Goal: Task Accomplishment & Management: Manage account settings

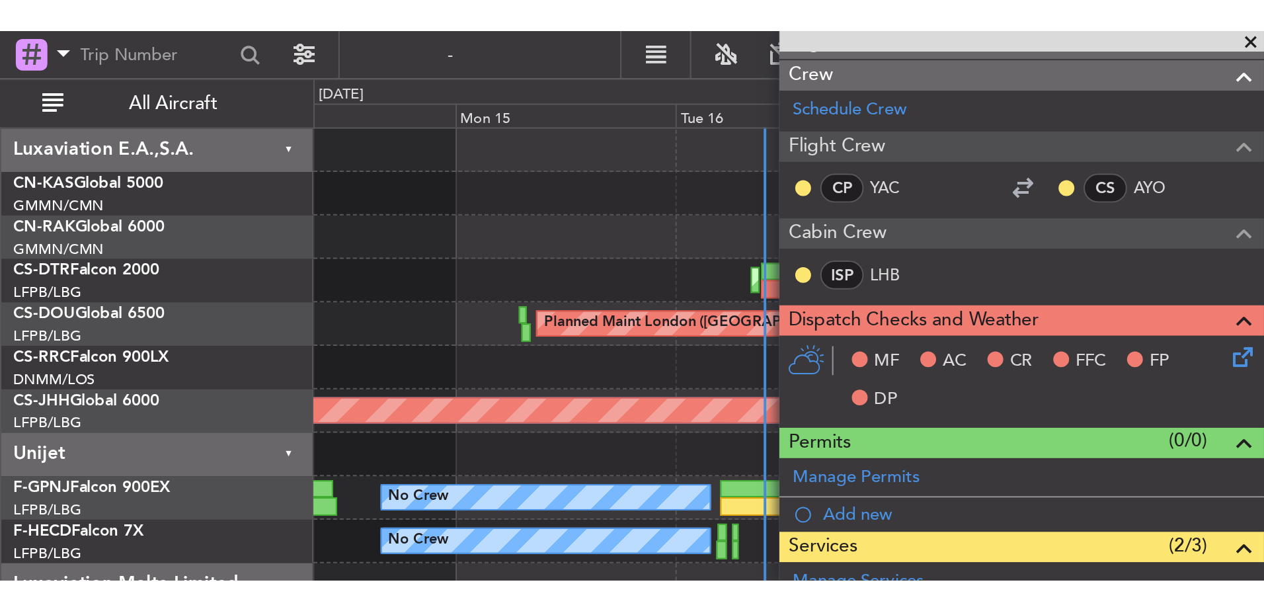
scroll to position [72, 0]
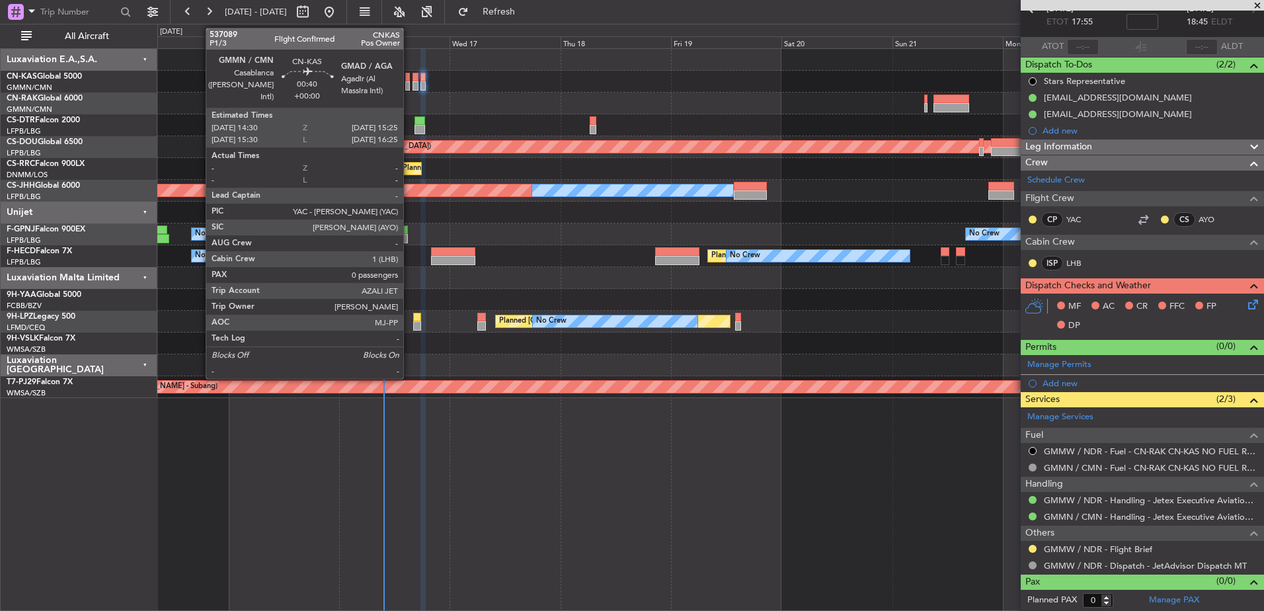
click at [409, 80] on div at bounding box center [407, 77] width 5 height 9
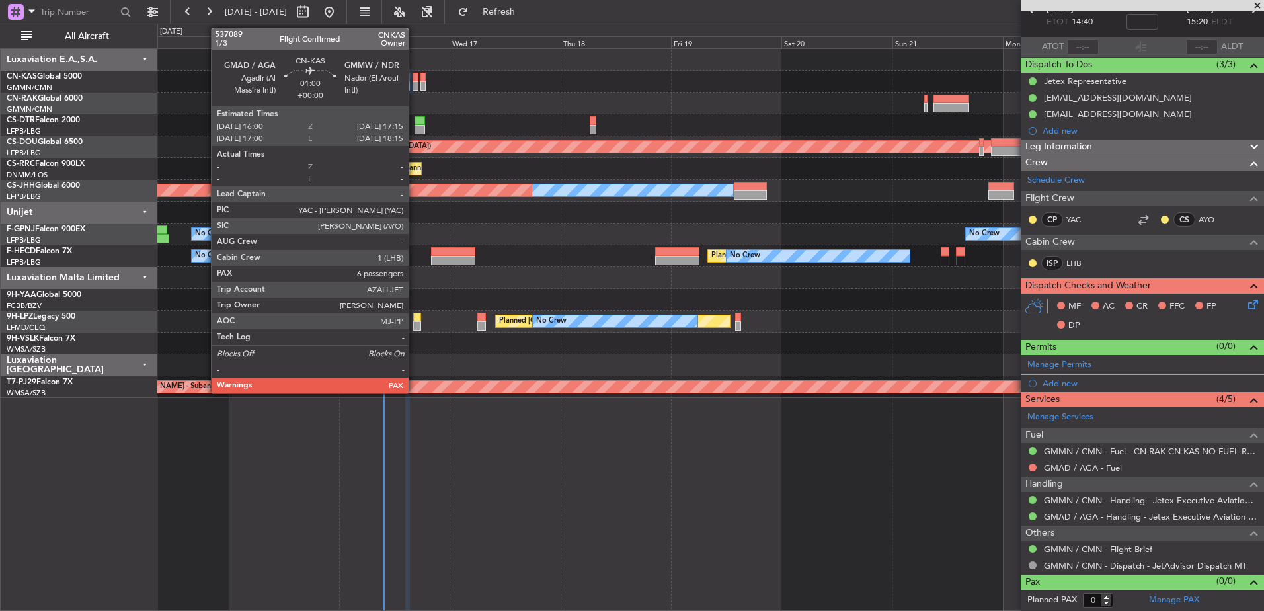
click at [415, 81] on div at bounding box center [416, 77] width 6 height 9
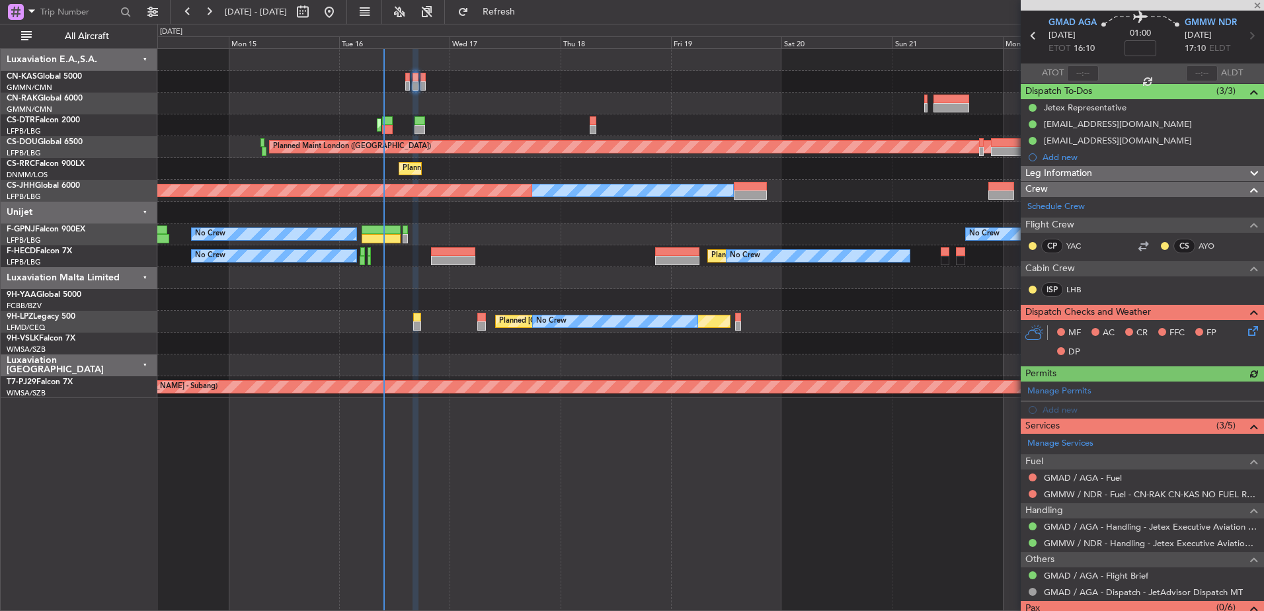
scroll to position [89, 0]
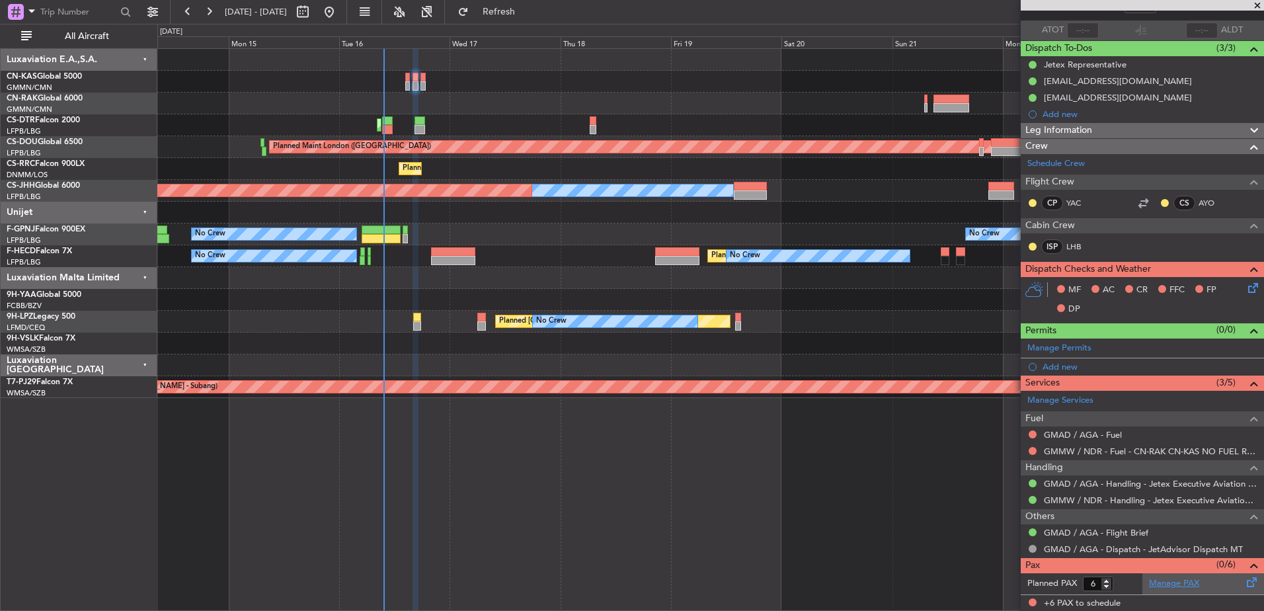
click at [1010, 467] on link "Manage PAX" at bounding box center [1174, 583] width 50 height 13
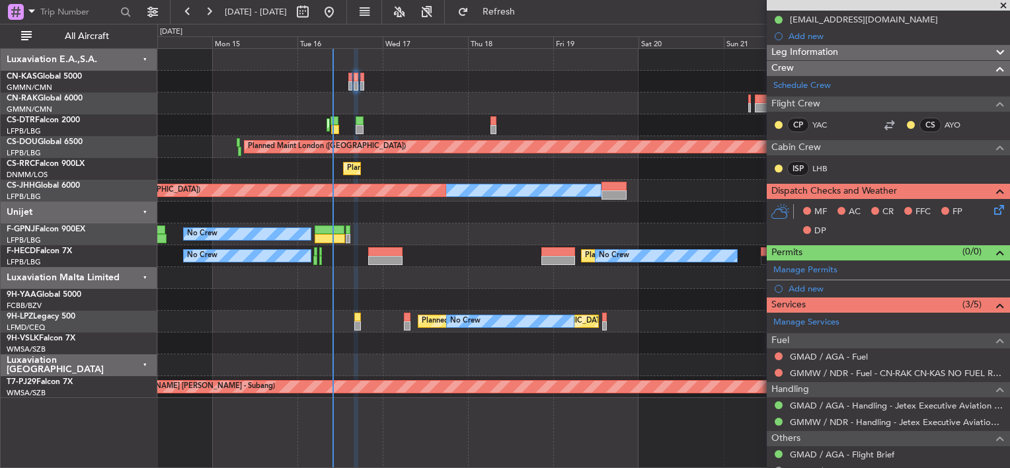
scroll to position [220, 0]
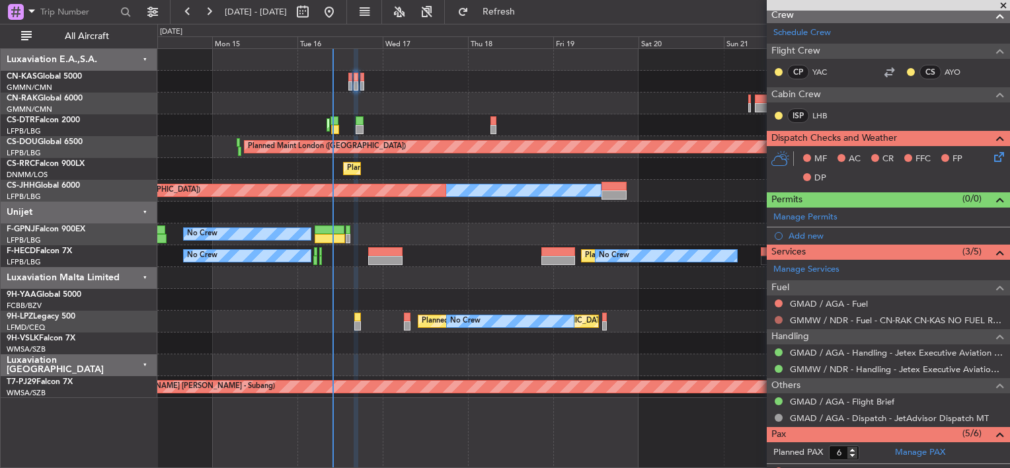
click at [776, 319] on button at bounding box center [779, 320] width 8 height 8
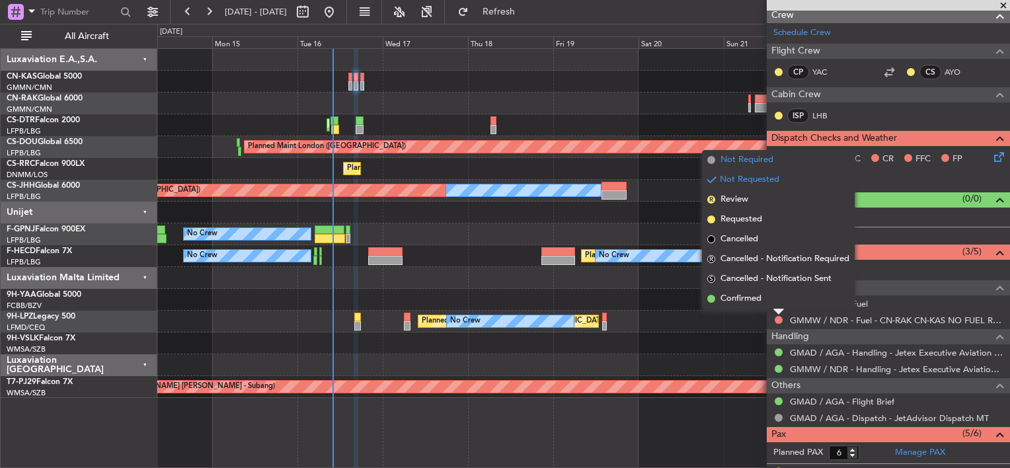
click at [746, 160] on span "Not Required" at bounding box center [747, 159] width 53 height 13
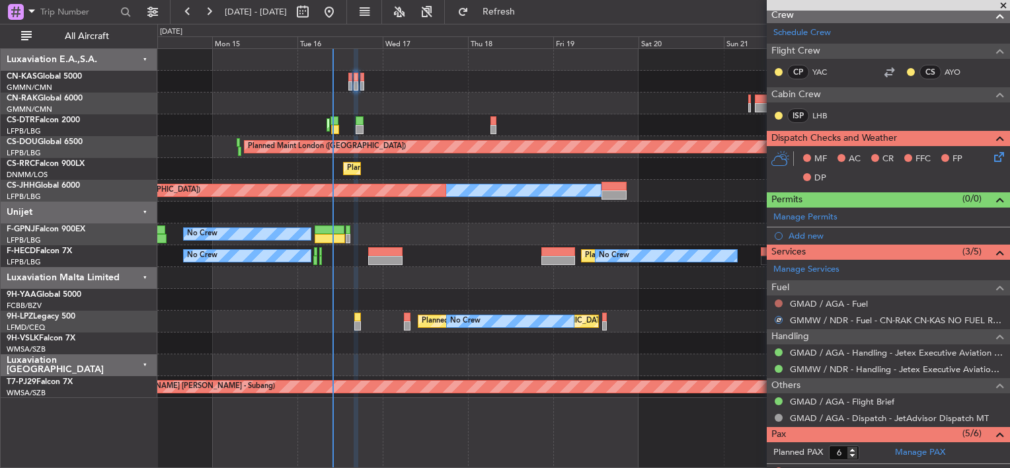
click at [780, 303] on button at bounding box center [779, 304] width 8 height 8
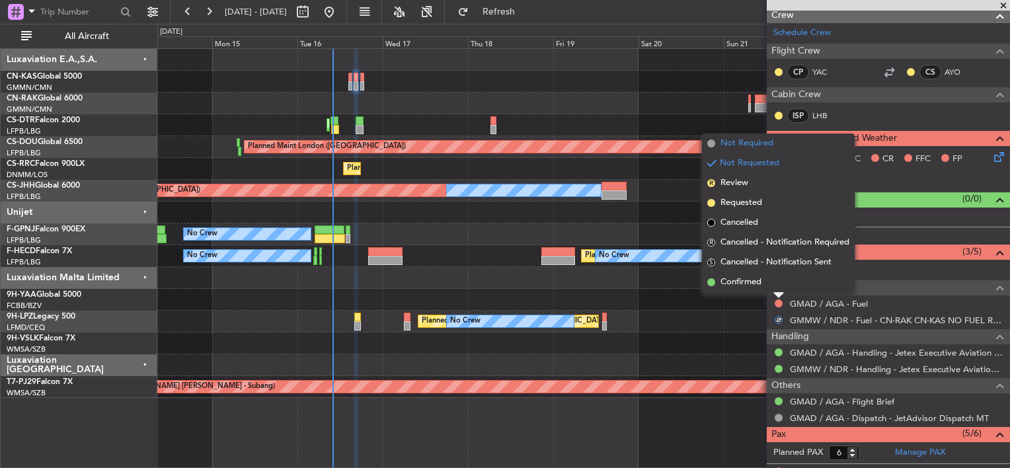
click at [728, 148] on span "Not Required" at bounding box center [747, 143] width 53 height 13
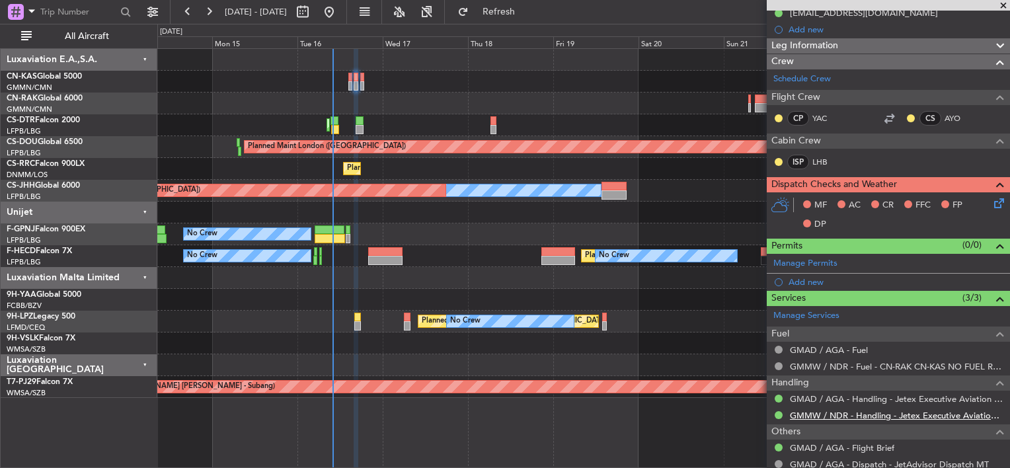
scroll to position [172, 0]
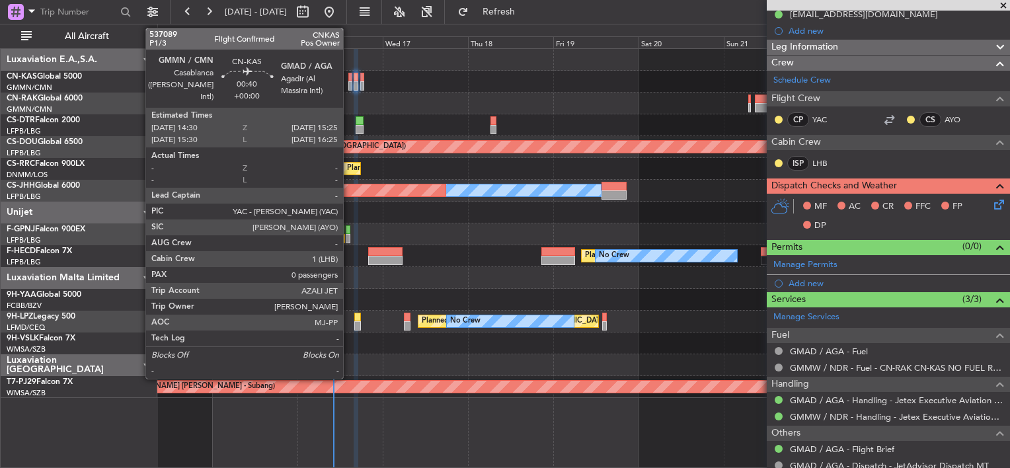
click at [349, 75] on div at bounding box center [349, 77] width 3 height 9
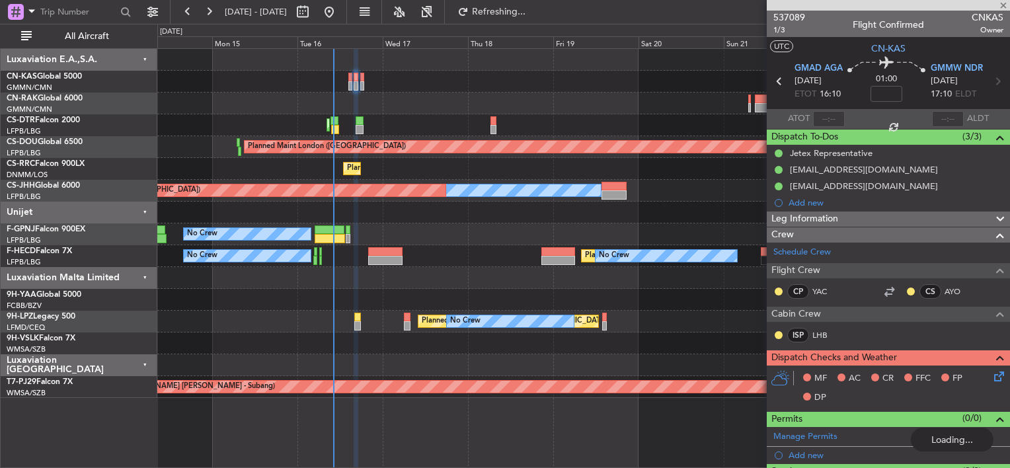
scroll to position [0, 0]
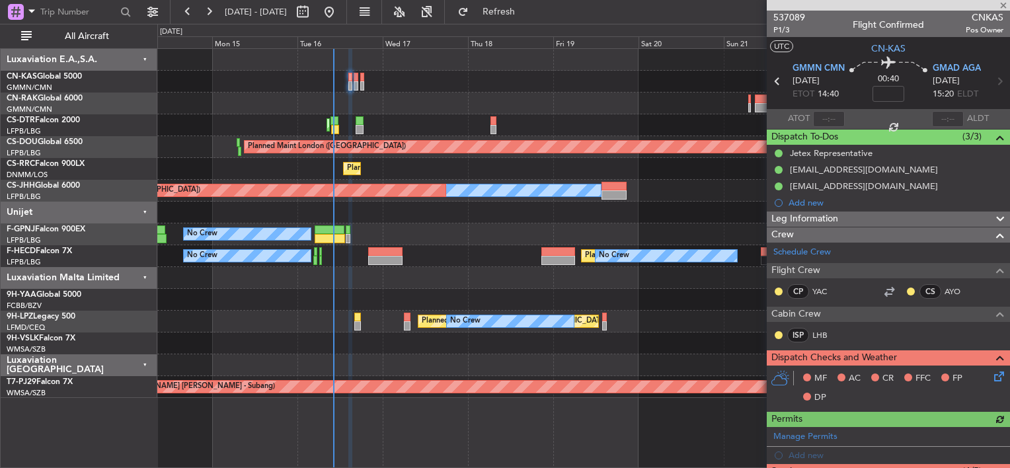
type input "6"
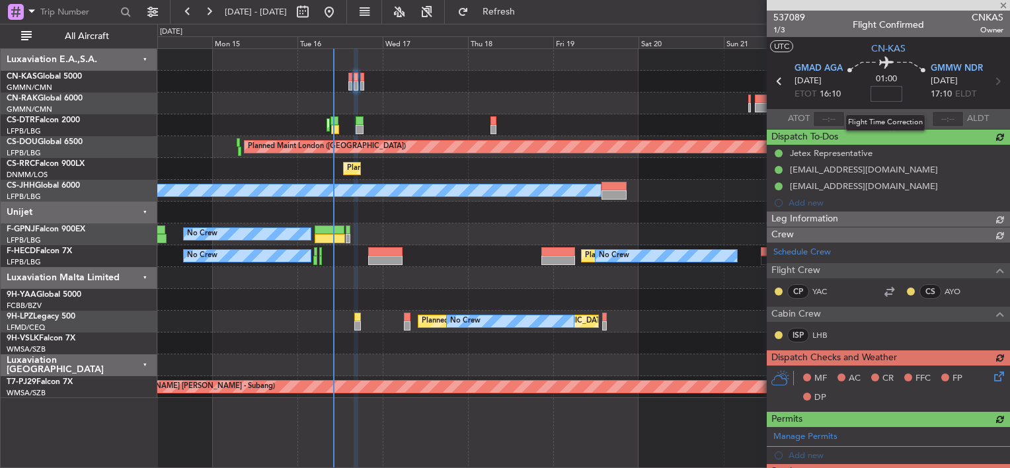
click at [892, 93] on input at bounding box center [887, 94] width 32 height 16
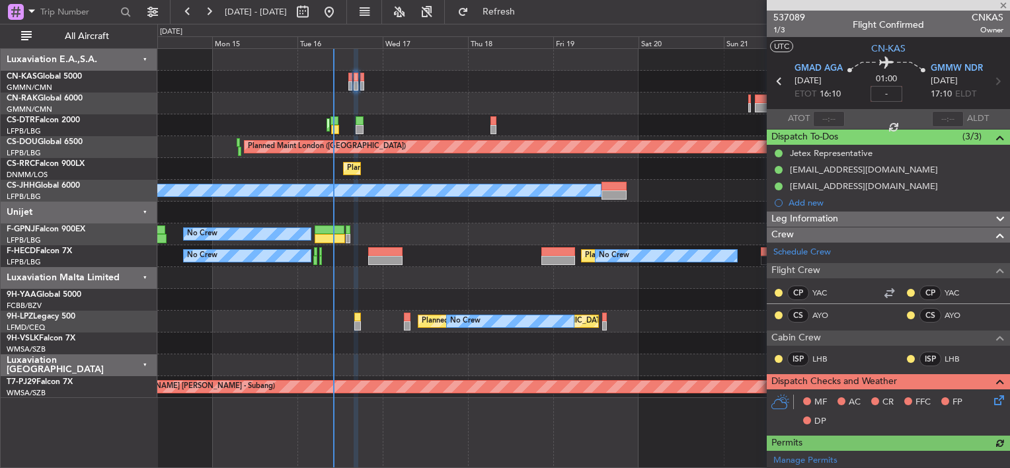
type input "-00:00"
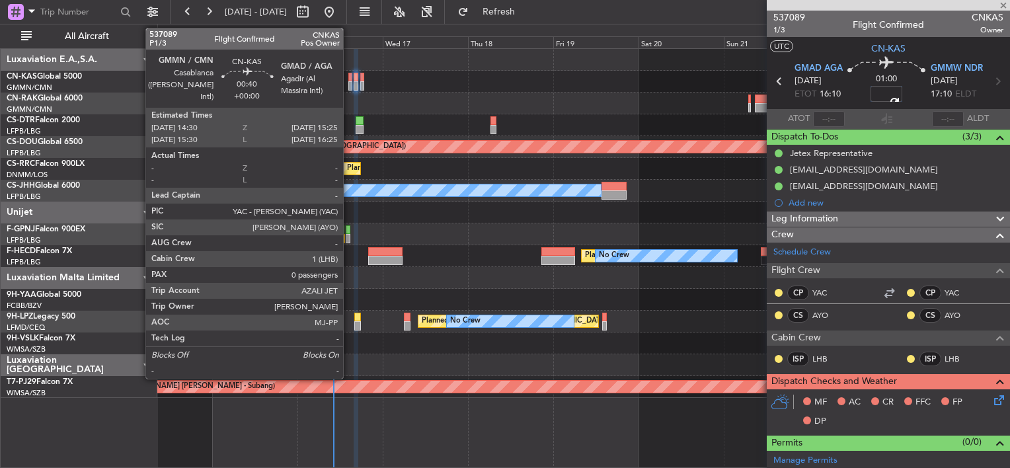
click at [349, 77] on div at bounding box center [349, 77] width 3 height 9
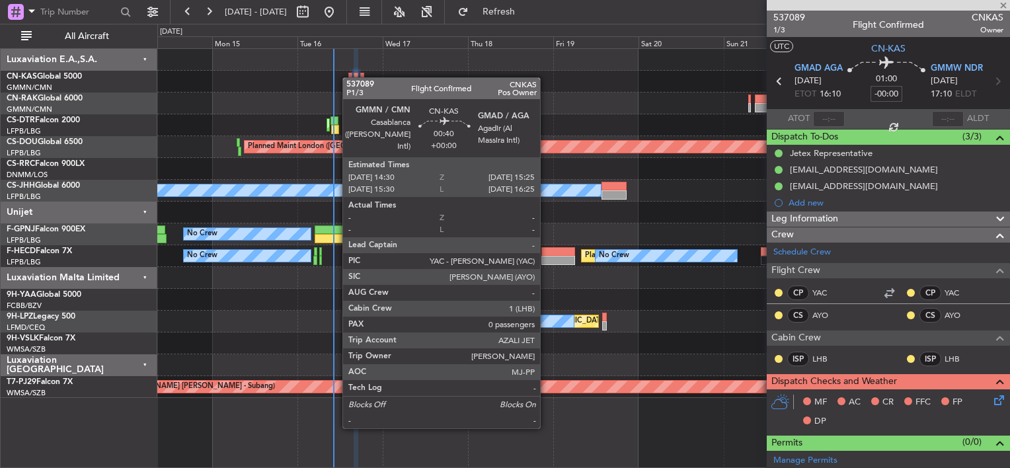
type input "0"
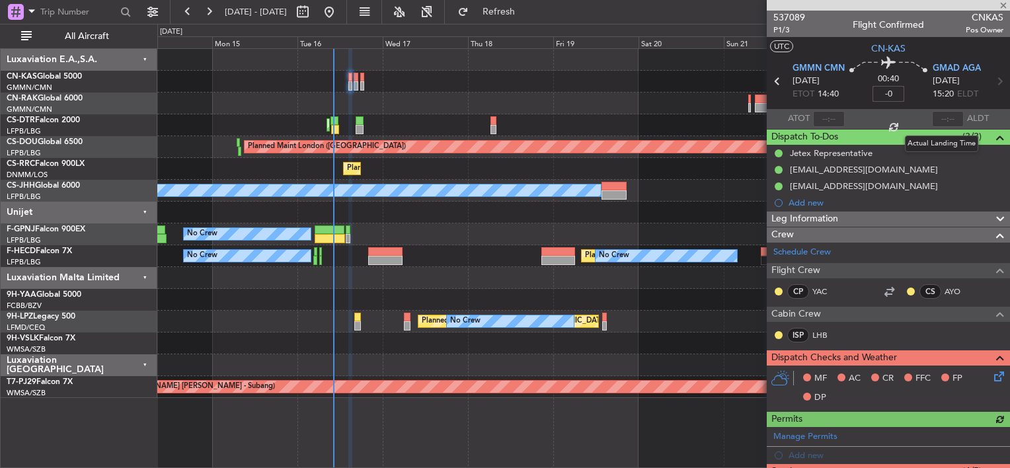
type input "-"
click at [561, 112] on div at bounding box center [583, 104] width 852 height 22
type input "-00:05"
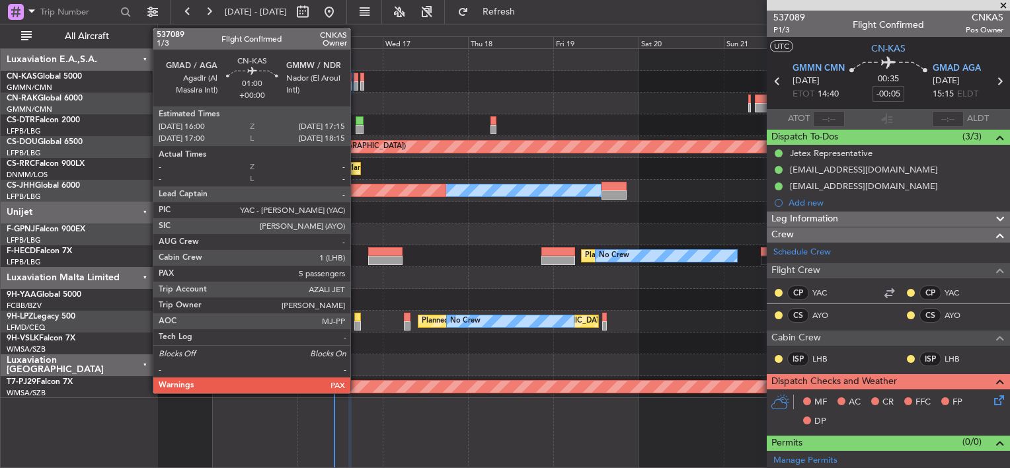
click at [356, 77] on div at bounding box center [356, 77] width 5 height 9
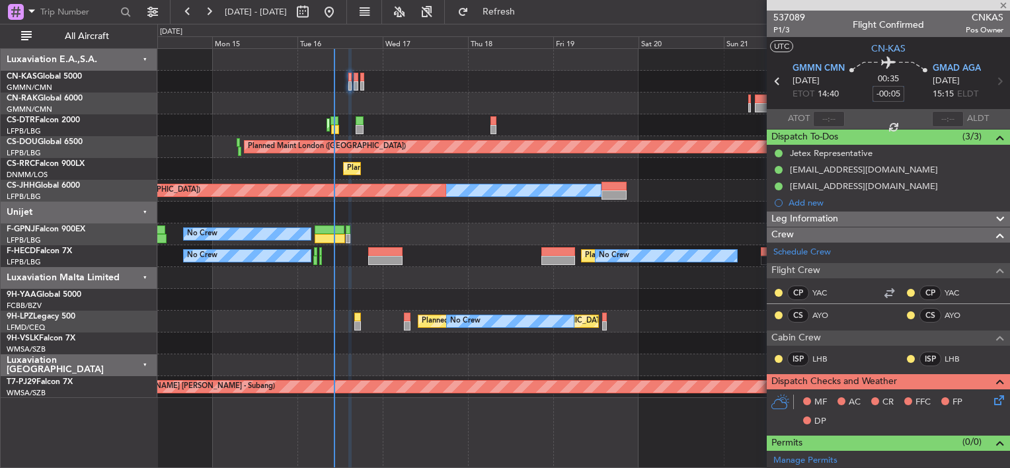
type input "6"
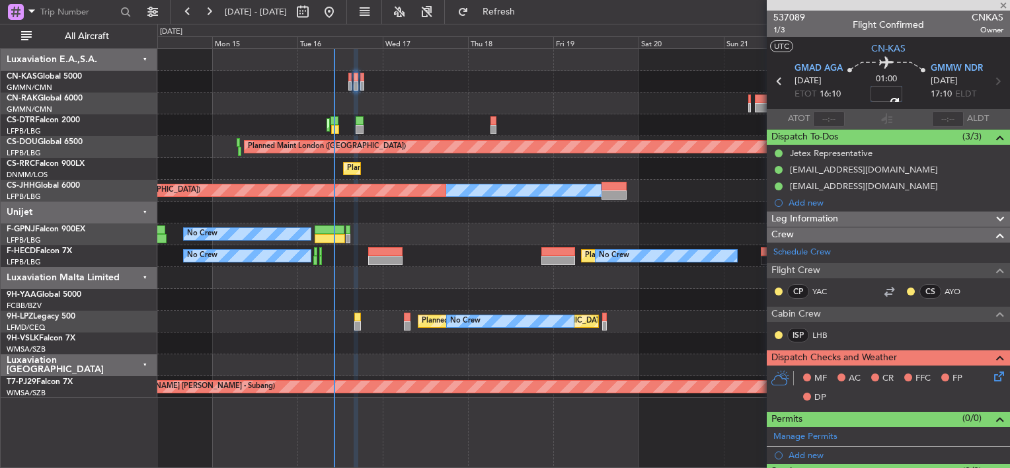
click at [535, 72] on div at bounding box center [583, 82] width 852 height 22
type input "+00:05"
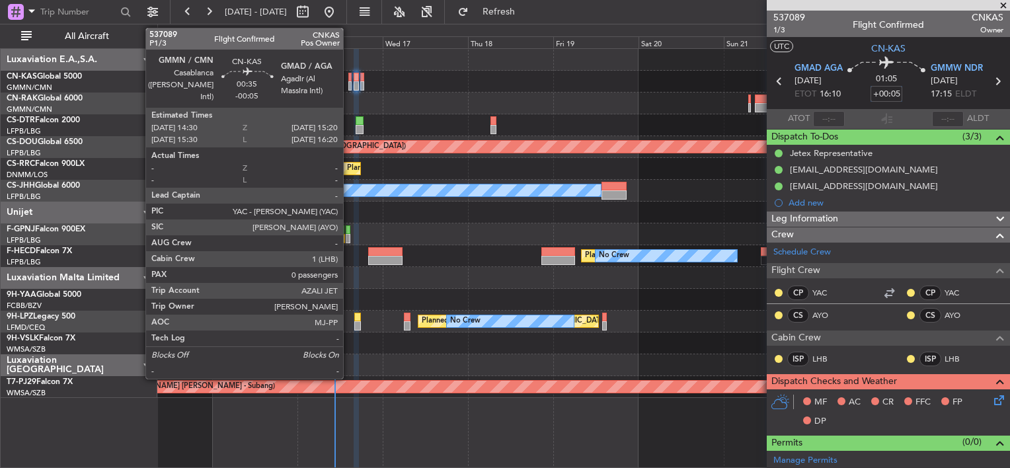
click at [349, 79] on div at bounding box center [349, 77] width 3 height 9
